Goal: Transaction & Acquisition: Purchase product/service

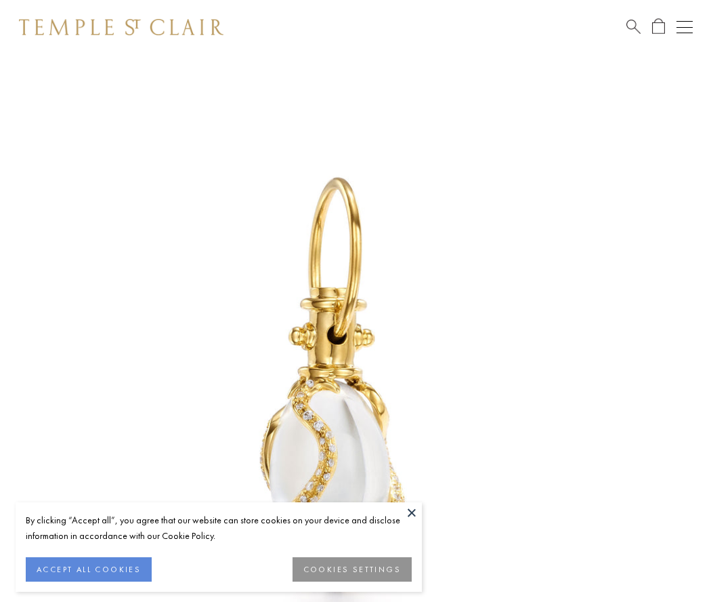
scroll to position [5, 0]
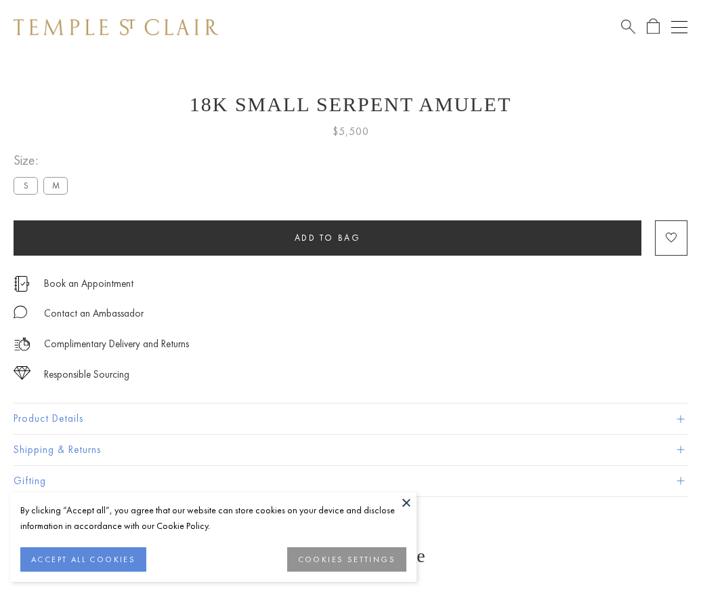
click at [327, 237] on span "Add to bag" at bounding box center [328, 238] width 66 height 12
